Goal: Transaction & Acquisition: Purchase product/service

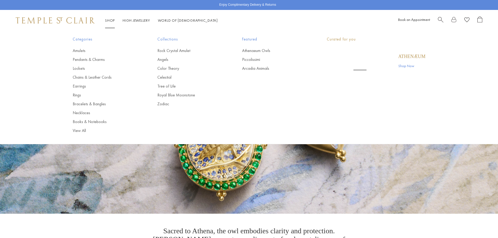
click at [114, 20] on link "Shop Shop" at bounding box center [110, 20] width 10 height 5
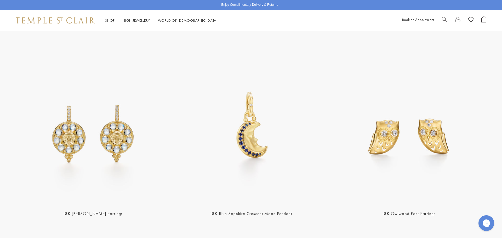
scroll to position [840, 0]
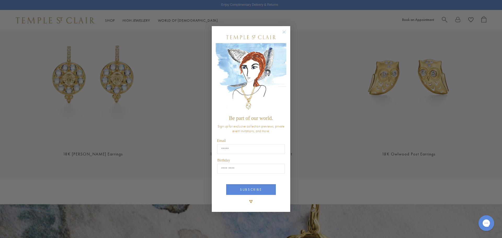
click at [286, 31] on circle "Close dialog" at bounding box center [284, 32] width 6 height 6
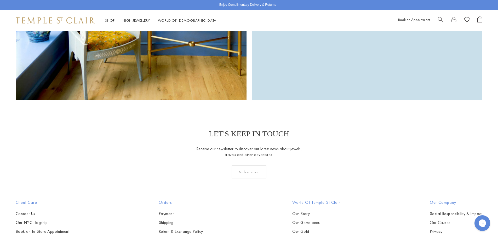
scroll to position [1704, 0]
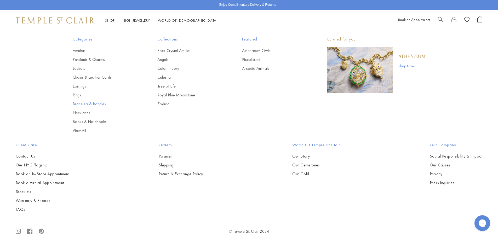
click at [83, 105] on link "Bracelets & Bangles" at bounding box center [105, 104] width 64 height 6
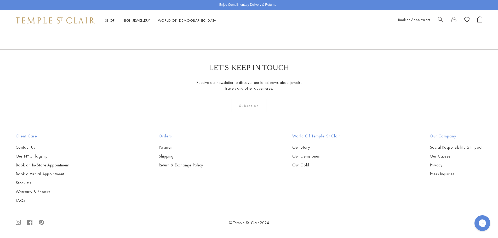
scroll to position [967, 0]
